Goal: Task Accomplishment & Management: Manage account settings

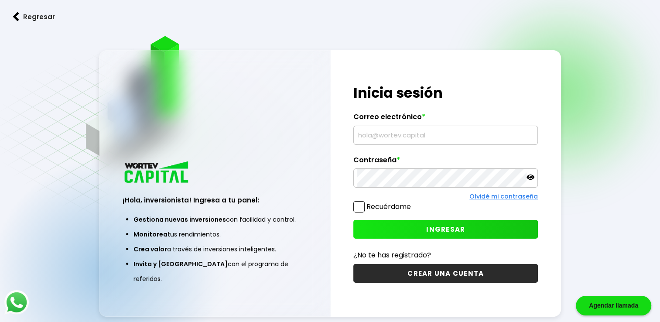
type input "[EMAIL_ADDRESS][DOMAIN_NAME]"
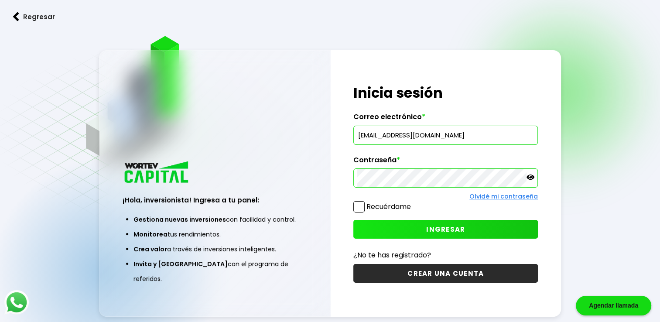
click at [412, 220] on button "INGRESAR" at bounding box center [445, 229] width 184 height 19
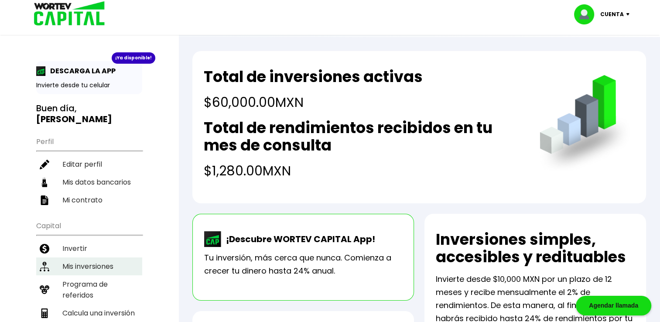
click at [85, 257] on li "Mis inversiones" at bounding box center [89, 266] width 106 height 18
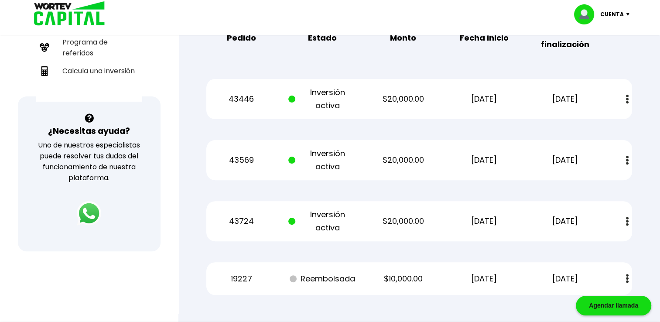
scroll to position [240, 0]
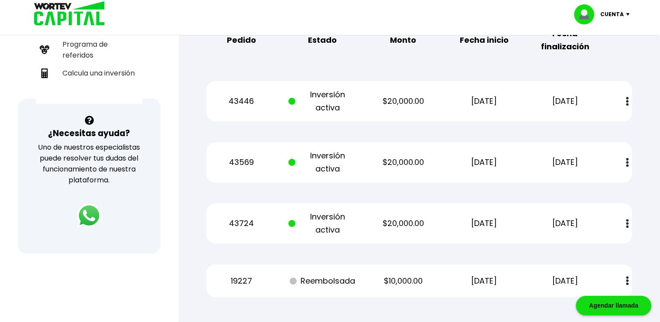
click at [392, 219] on p "$20,000.00" at bounding box center [403, 223] width 68 height 13
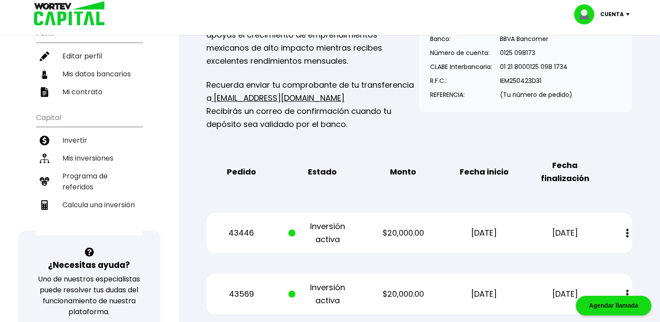
scroll to position [0, 0]
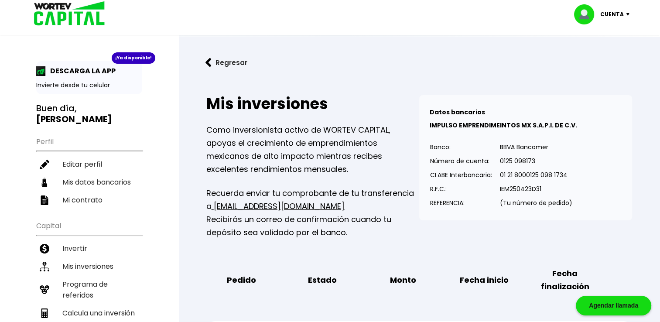
click at [218, 63] on button "Regresar" at bounding box center [226, 62] width 68 height 23
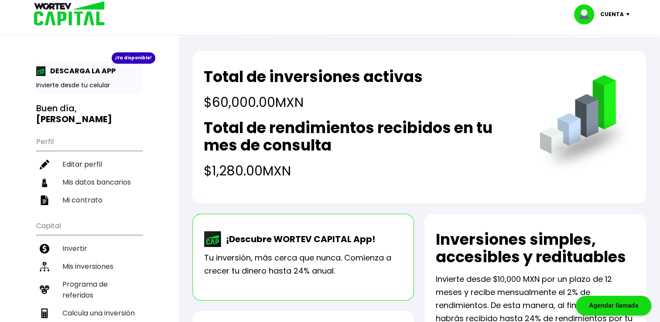
click at [616, 12] on p "Cuenta" at bounding box center [612, 14] width 24 height 13
click at [607, 56] on li "Cerrar sesión" at bounding box center [603, 58] width 70 height 18
